Goal: Transaction & Acquisition: Purchase product/service

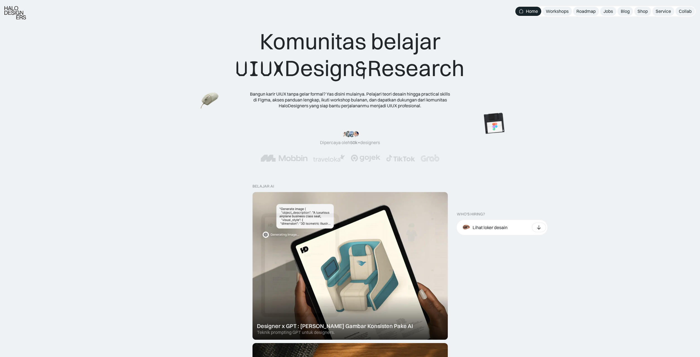
scroll to position [85, 0]
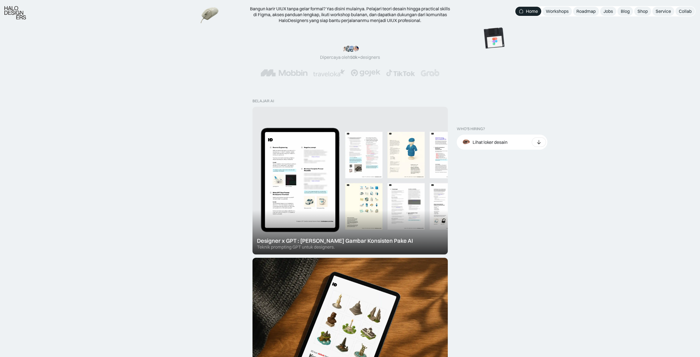
click at [283, 206] on div at bounding box center [349, 181] width 195 height 148
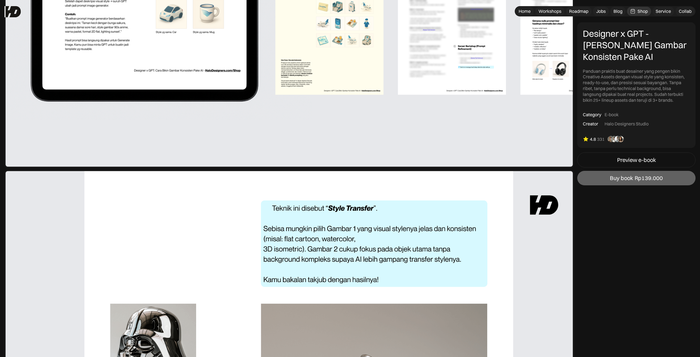
scroll to position [626, 0]
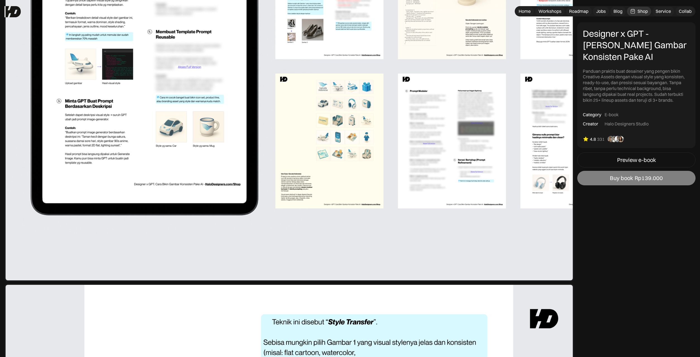
click at [639, 178] on div "Rp139.000" at bounding box center [648, 178] width 28 height 7
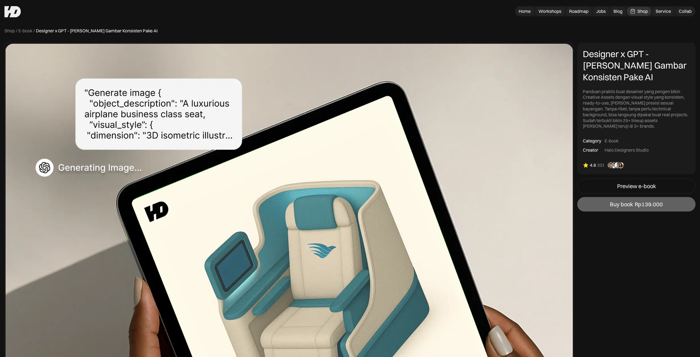
click at [118, 94] on img at bounding box center [288, 258] width 569 height 431
click at [645, 11] on div "Shop" at bounding box center [642, 11] width 10 height 6
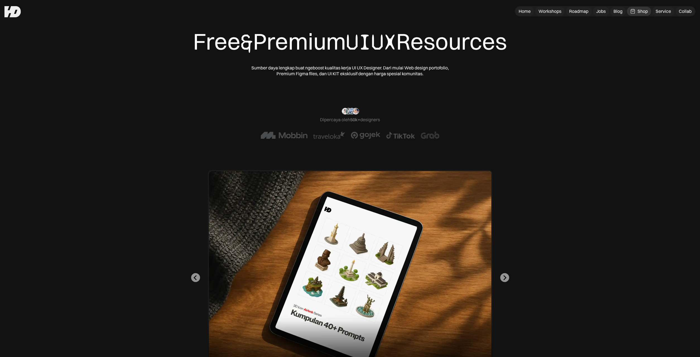
click at [14, 9] on img at bounding box center [12, 11] width 16 height 11
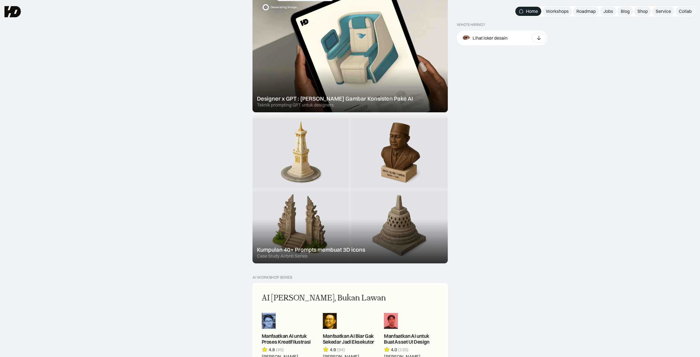
scroll to position [85, 0]
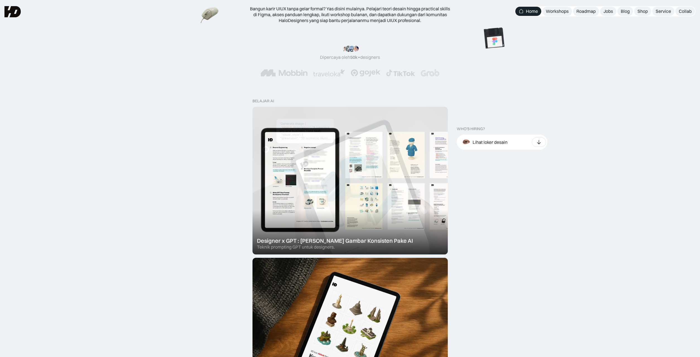
click at [342, 143] on div at bounding box center [349, 181] width 195 height 148
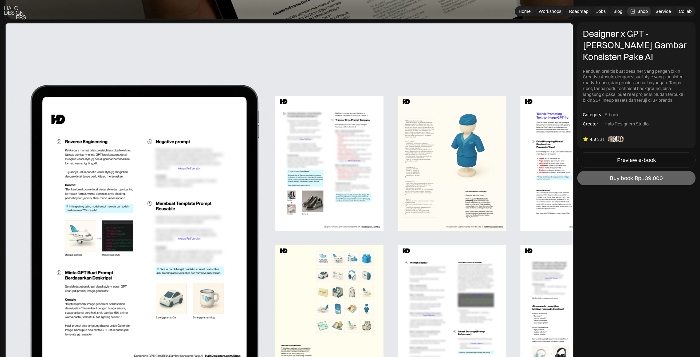
scroll to position [484, 0]
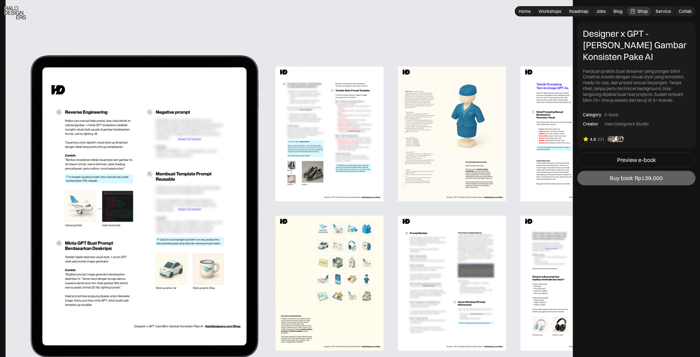
click at [641, 178] on div "Rp139.000" at bounding box center [648, 178] width 28 height 7
